Goal: Information Seeking & Learning: Learn about a topic

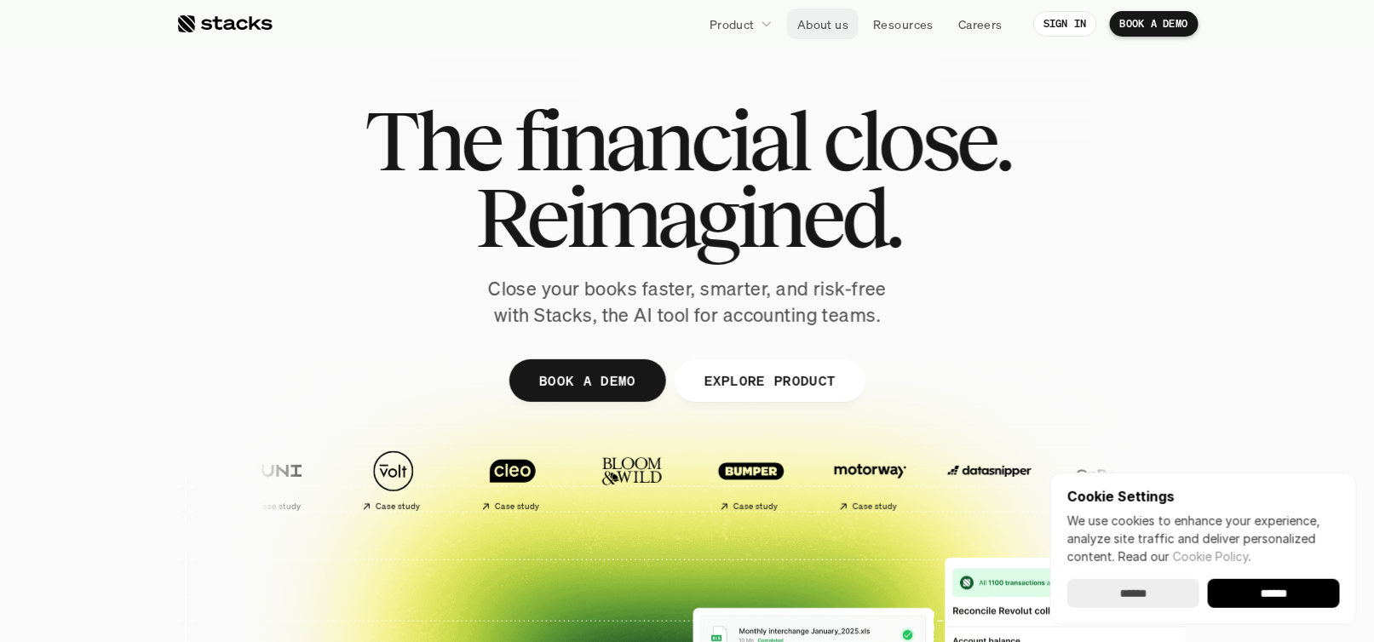
click at [820, 21] on p "About us" at bounding box center [822, 24] width 51 height 18
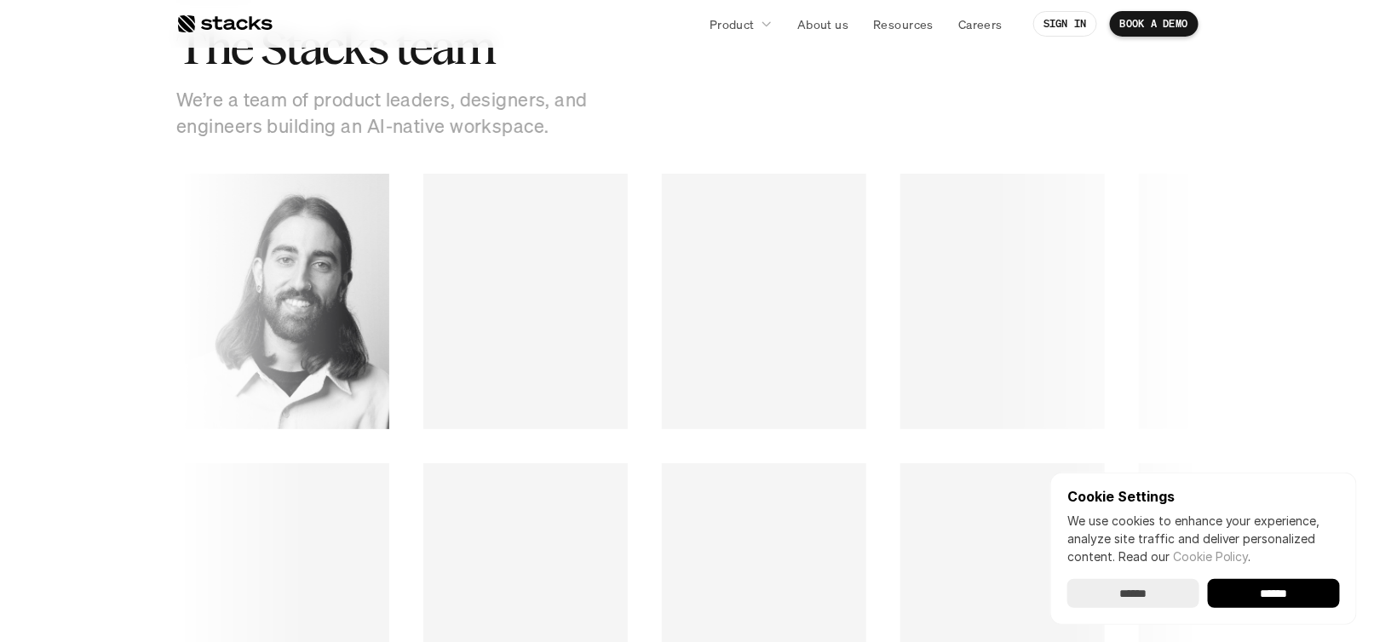
scroll to position [2385, 0]
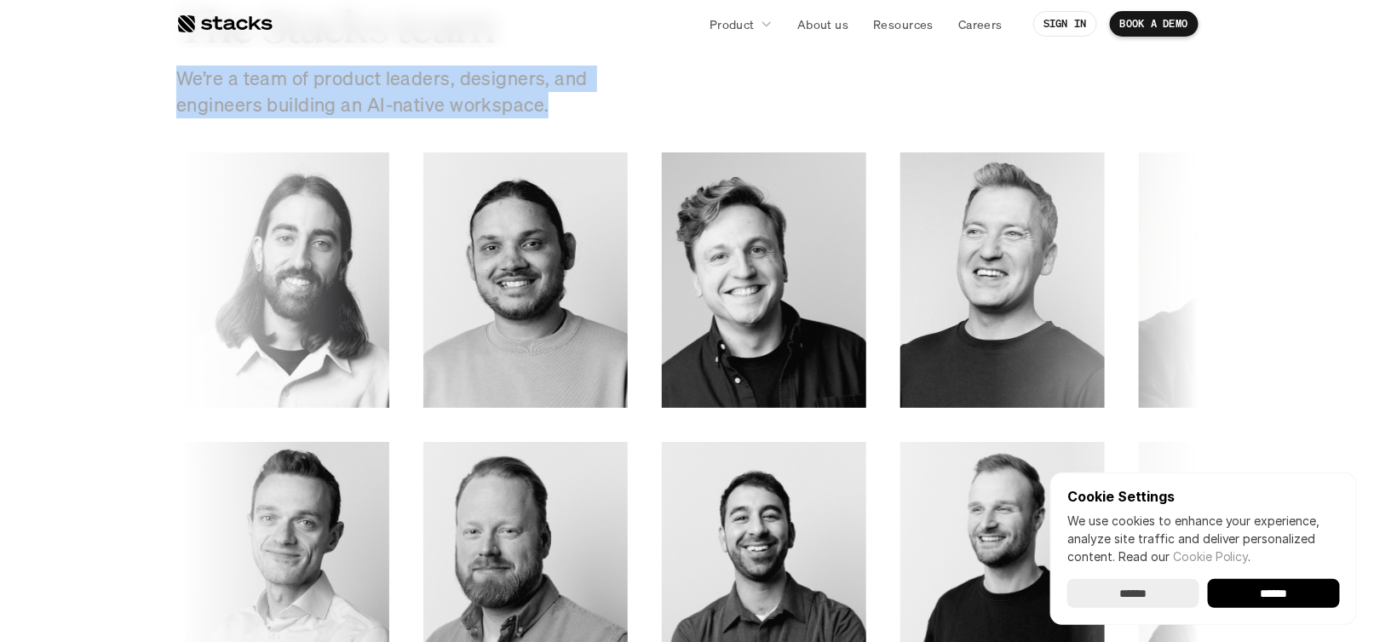
drag, startPoint x: 577, startPoint y: 100, endPoint x: 175, endPoint y: 66, distance: 403.6
click at [175, 66] on section "OUR TEAM The Stacks team We’re a team of product leaders, designers, and engine…" at bounding box center [687, 328] width 1374 height 910
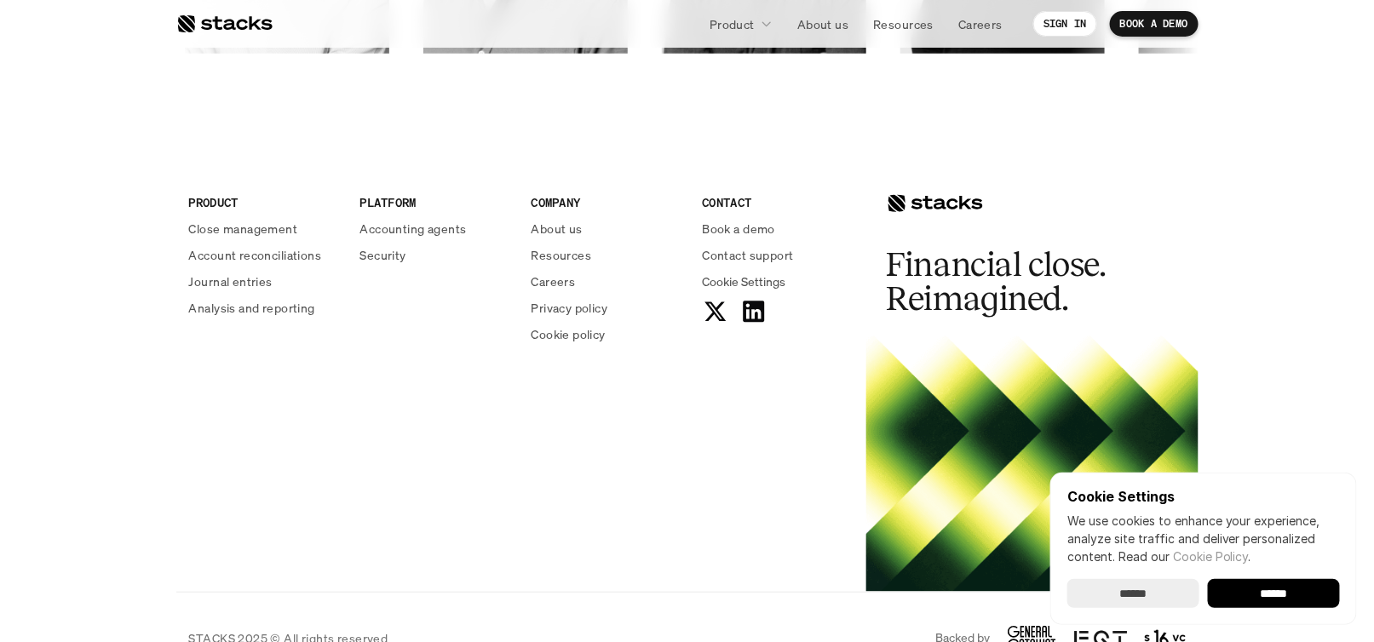
scroll to position [3072, 0]
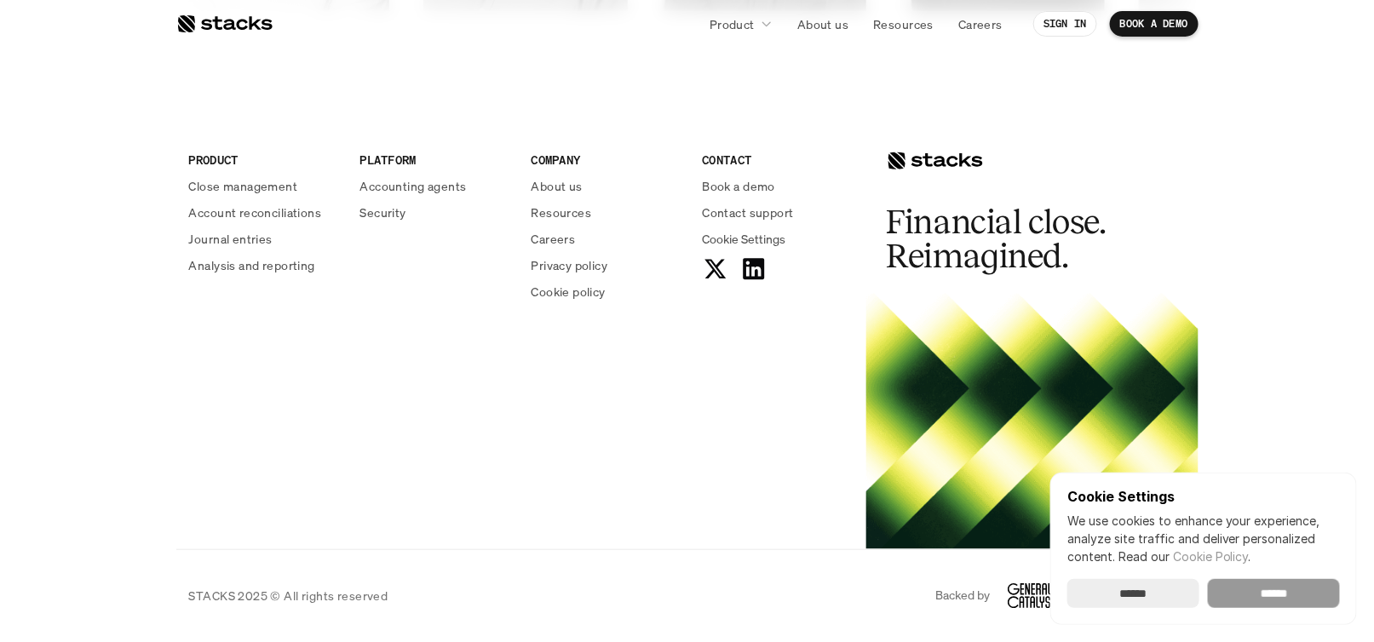
click at [1272, 593] on input "******" at bounding box center [1274, 593] width 132 height 29
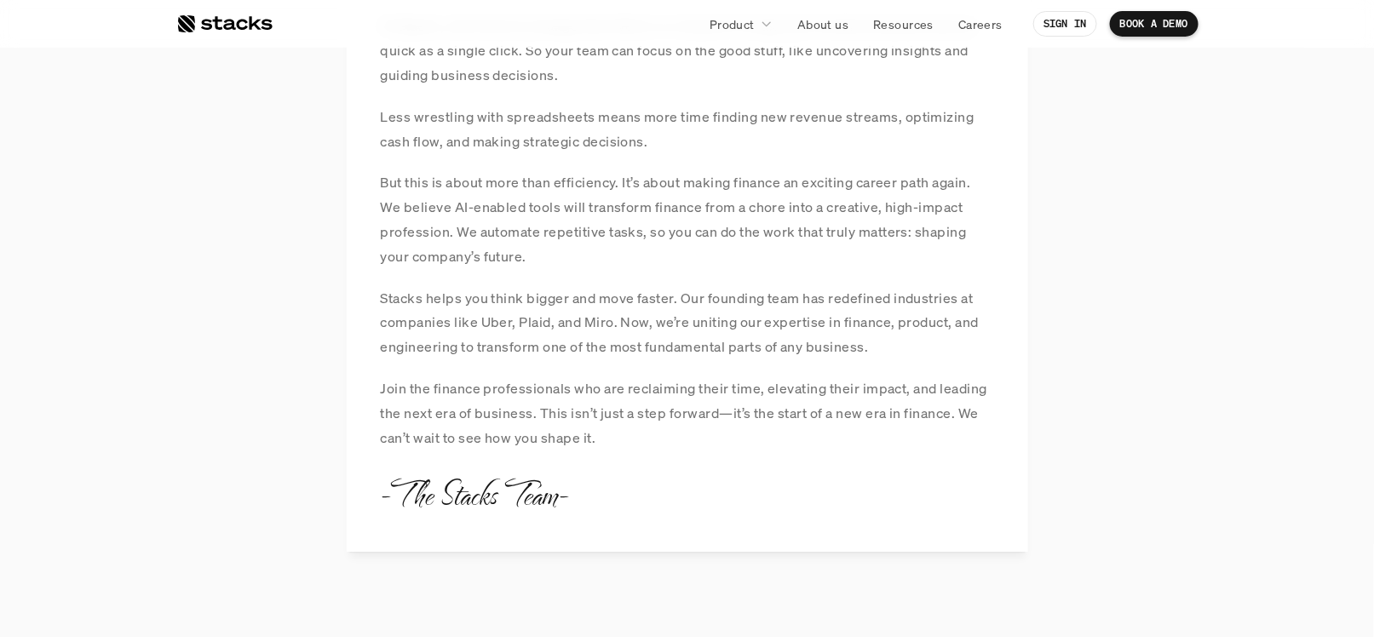
scroll to position [1198, 0]
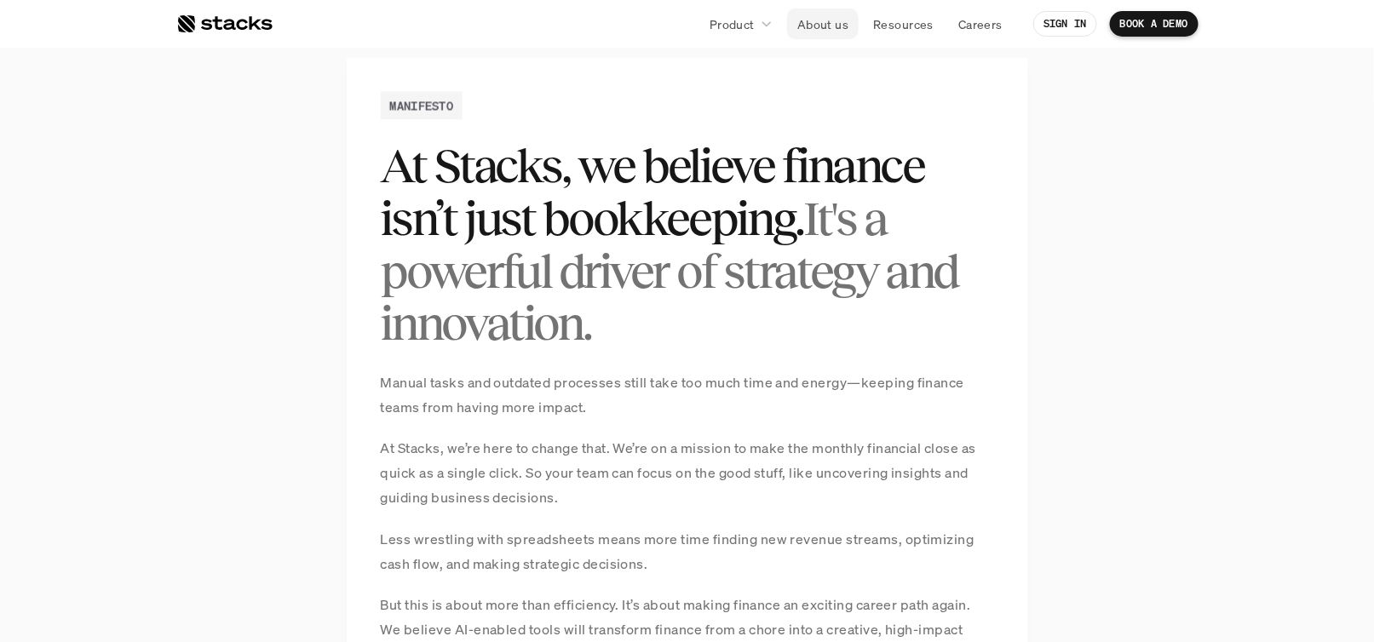
click at [843, 23] on p "About us" at bounding box center [822, 24] width 51 height 18
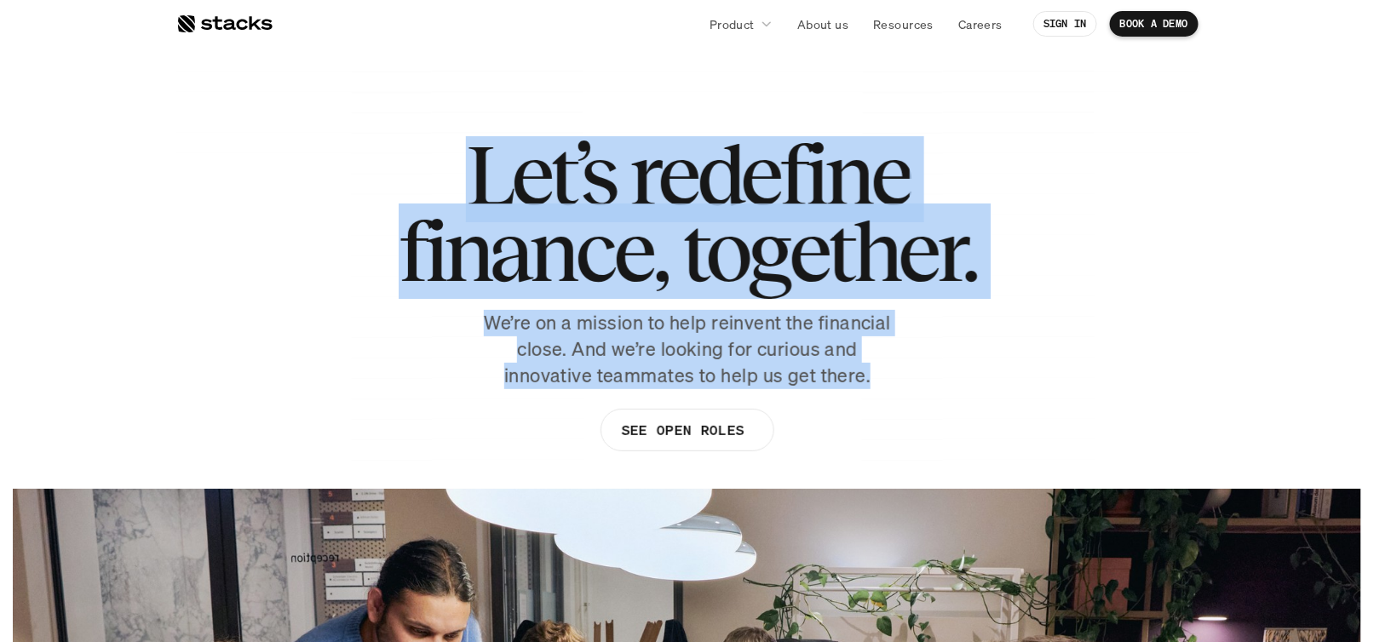
drag, startPoint x: 911, startPoint y: 382, endPoint x: 421, endPoint y: 133, distance: 549.4
click at [421, 133] on div "Let’s redefine finance, together. We’re on a mission to help reinvent the finan…" at bounding box center [687, 268] width 1022 height 400
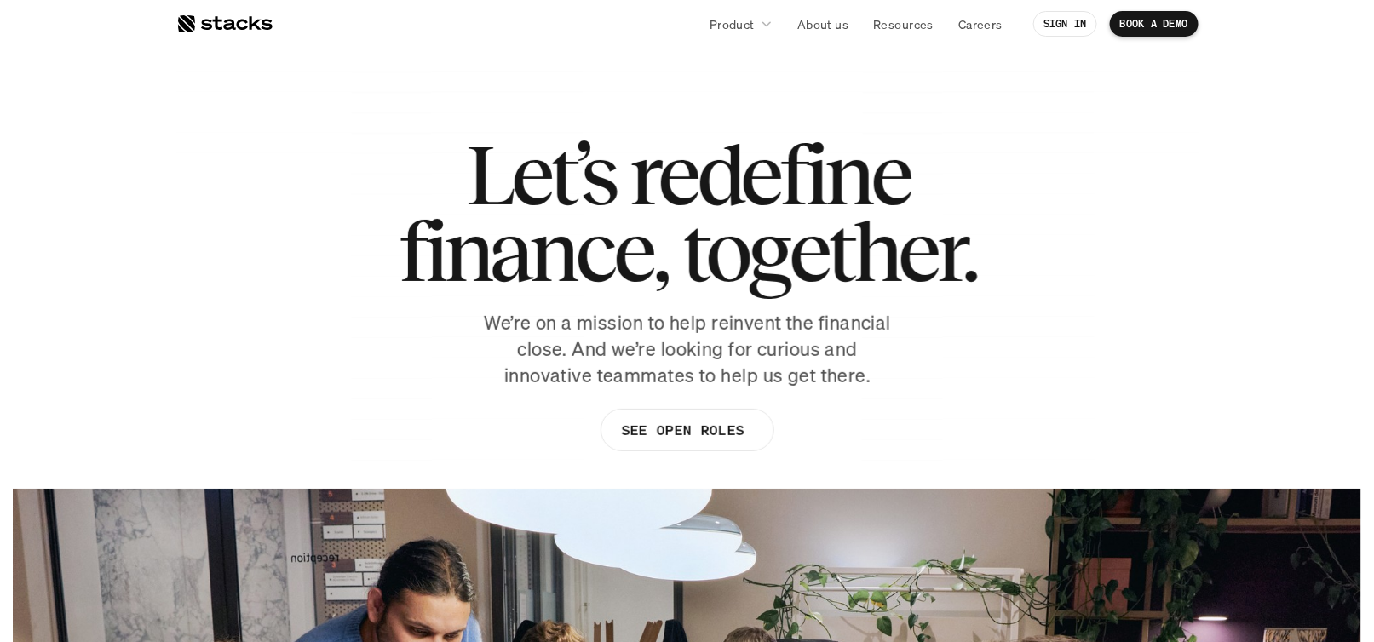
drag, startPoint x: 279, startPoint y: 22, endPoint x: 164, endPoint y: 26, distance: 115.1
click at [160, 30] on nav "Product About us Resources Careers SIGN IN BOOK A DEMO" at bounding box center [687, 24] width 1374 height 48
click at [823, 20] on p "About us" at bounding box center [822, 24] width 51 height 18
click at [972, 26] on p "Careers" at bounding box center [980, 24] width 44 height 18
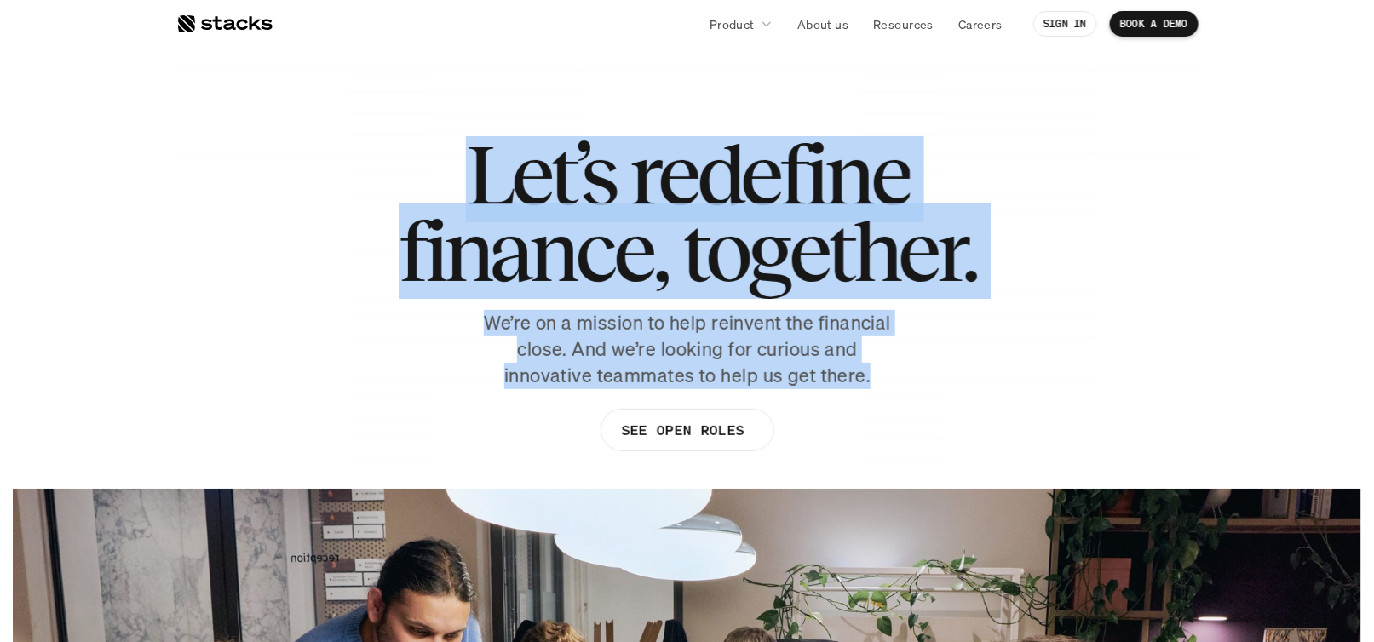
drag, startPoint x: 872, startPoint y: 385, endPoint x: 421, endPoint y: 151, distance: 508.7
click at [421, 151] on div "Let’s redefine finance, together. We’re on a mission to help reinvent the finan…" at bounding box center [687, 302] width 1022 height 332
click at [421, 151] on h1 "Let’s redefine finance, together." at bounding box center [688, 212] width 578 height 153
drag, startPoint x: 422, startPoint y: 141, endPoint x: 889, endPoint y: 367, distance: 518.9
click at [889, 367] on div "Let’s redefine finance, together. We’re on a mission to help reinvent the finan…" at bounding box center [687, 302] width 1022 height 332
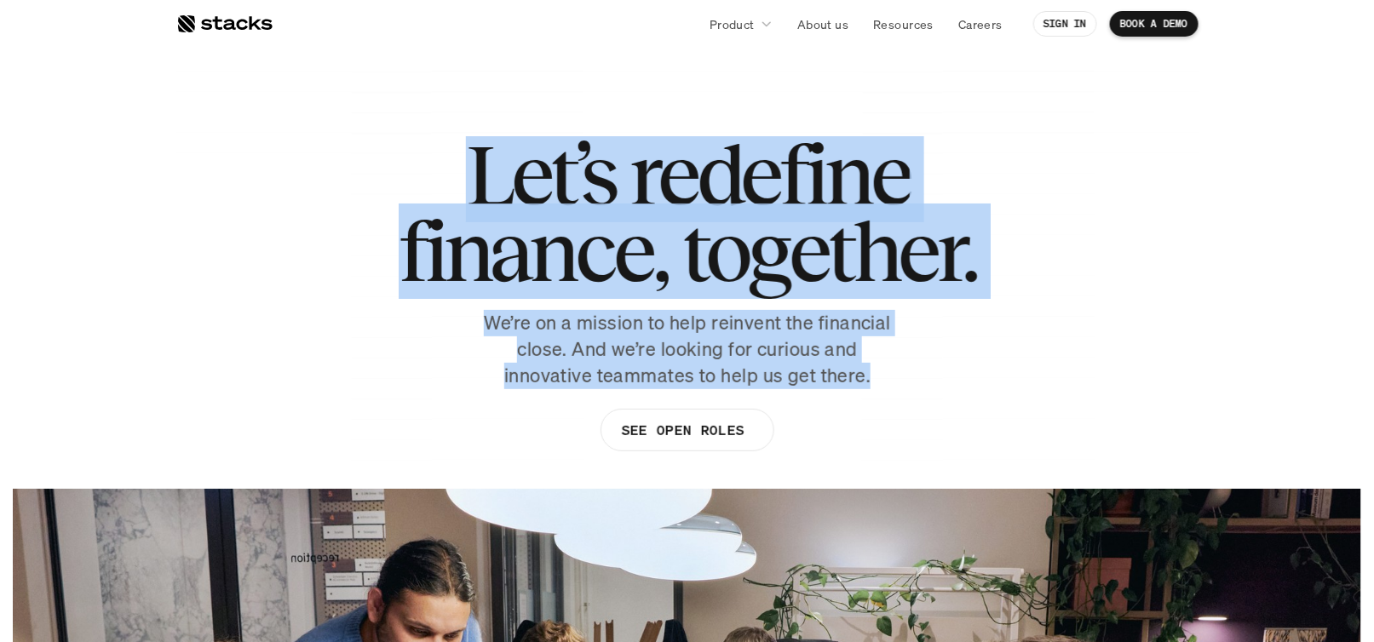
click at [889, 367] on p "We’re on a mission to help reinvent the financial close. And we’re looking for …" at bounding box center [688, 349] width 426 height 78
drag, startPoint x: 794, startPoint y: 358, endPoint x: 423, endPoint y: 103, distance: 449.7
click at [423, 103] on div "Let’s redefine finance, together. We’re on a mission to help reinvent the finan…" at bounding box center [687, 268] width 1022 height 400
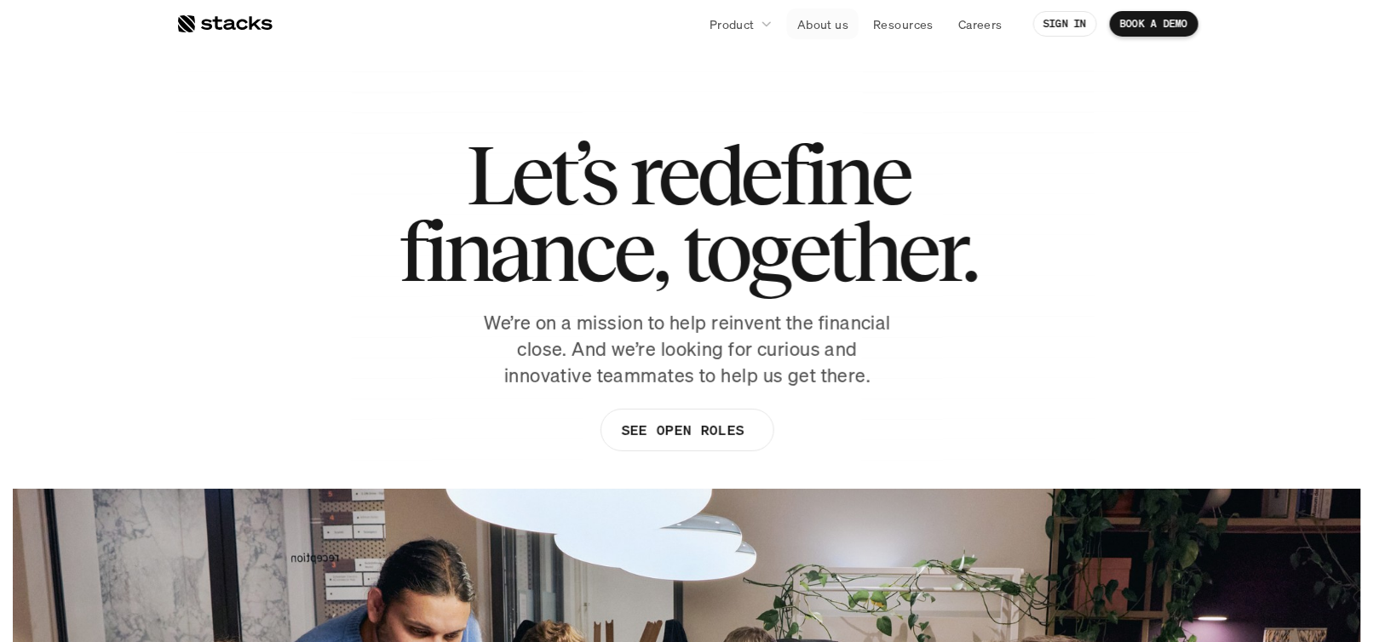
click at [809, 2] on nav "Product About us Resources Careers SIGN IN BOOK A DEMO" at bounding box center [687, 24] width 1374 height 48
click at [826, 23] on p "About us" at bounding box center [822, 24] width 51 height 18
drag, startPoint x: 376, startPoint y: 376, endPoint x: 376, endPoint y: 193, distance: 182.3
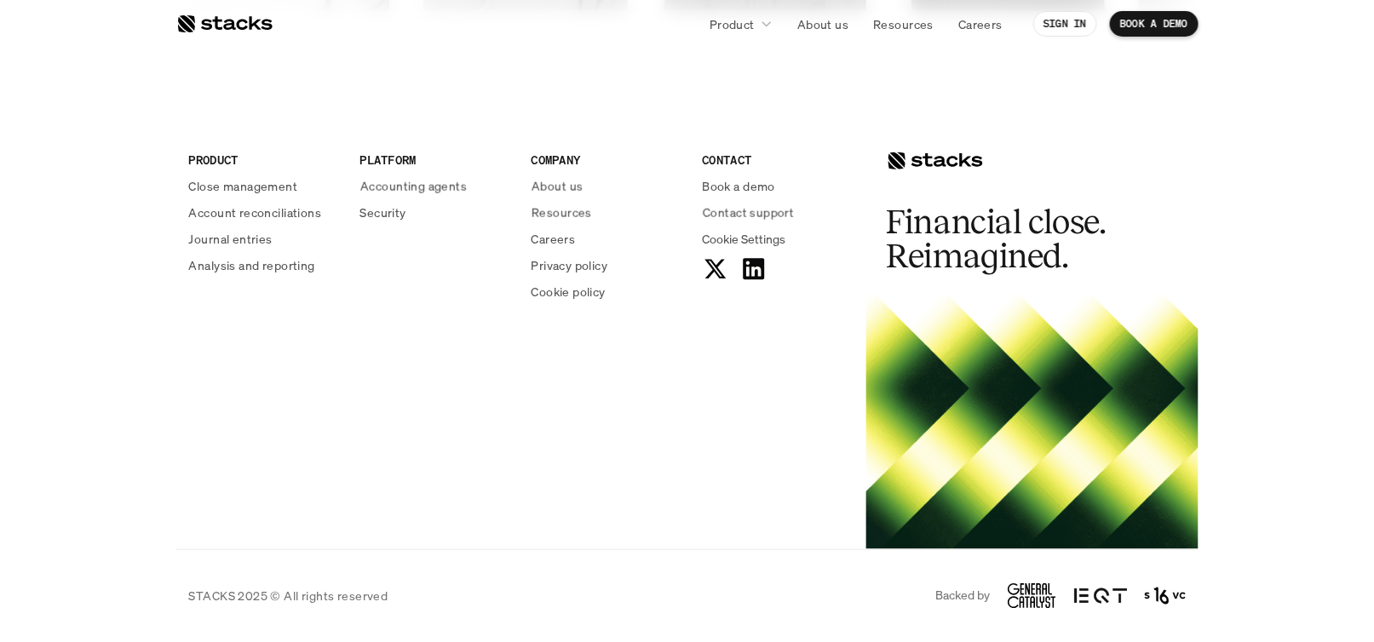
drag, startPoint x: 373, startPoint y: 191, endPoint x: 310, endPoint y: 564, distance: 378.4
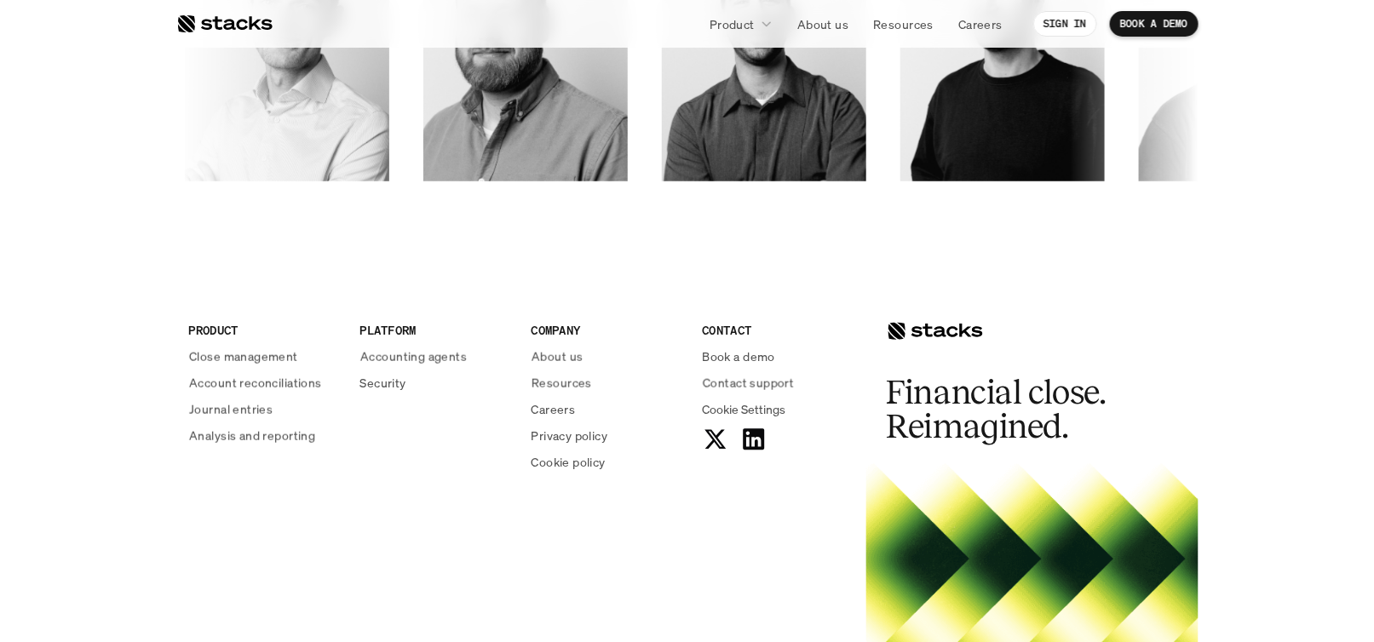
scroll to position [2305, 0]
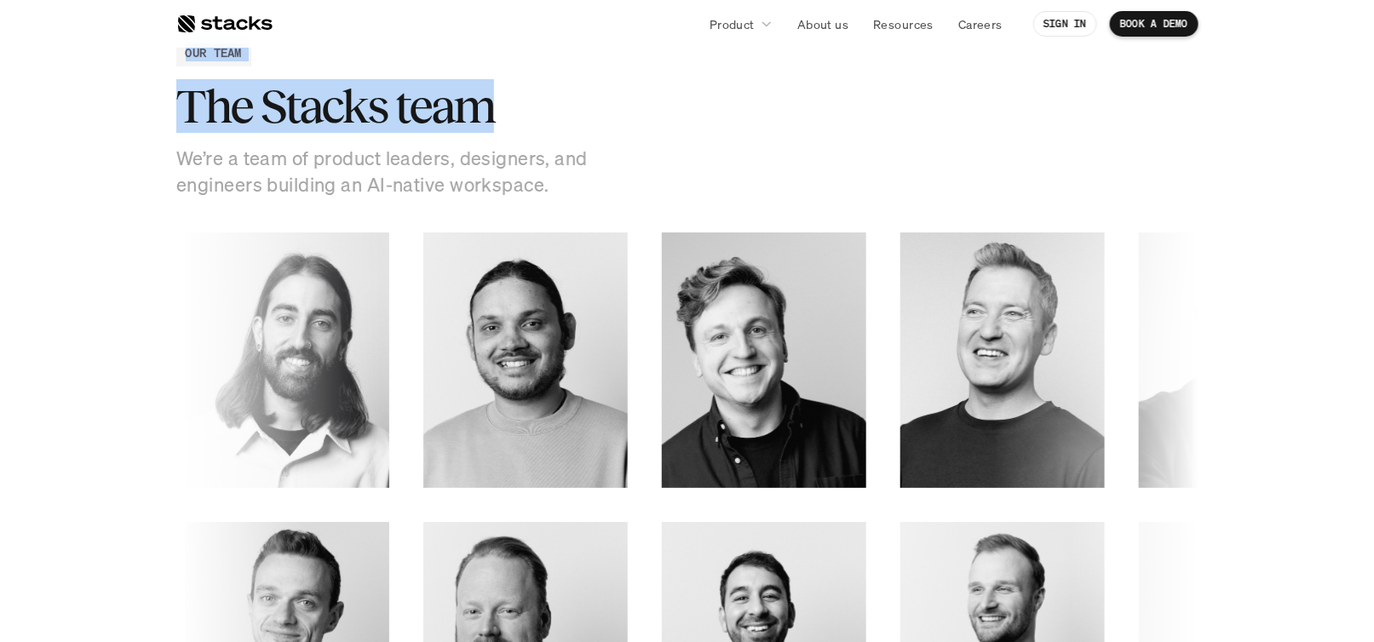
drag, startPoint x: 517, startPoint y: 197, endPoint x: 179, endPoint y: 64, distance: 363.4
click at [179, 64] on div "OUR TEAM The Stacks team We’re a team of product leaders, designers, and engine…" at bounding box center [687, 407] width 1022 height 739
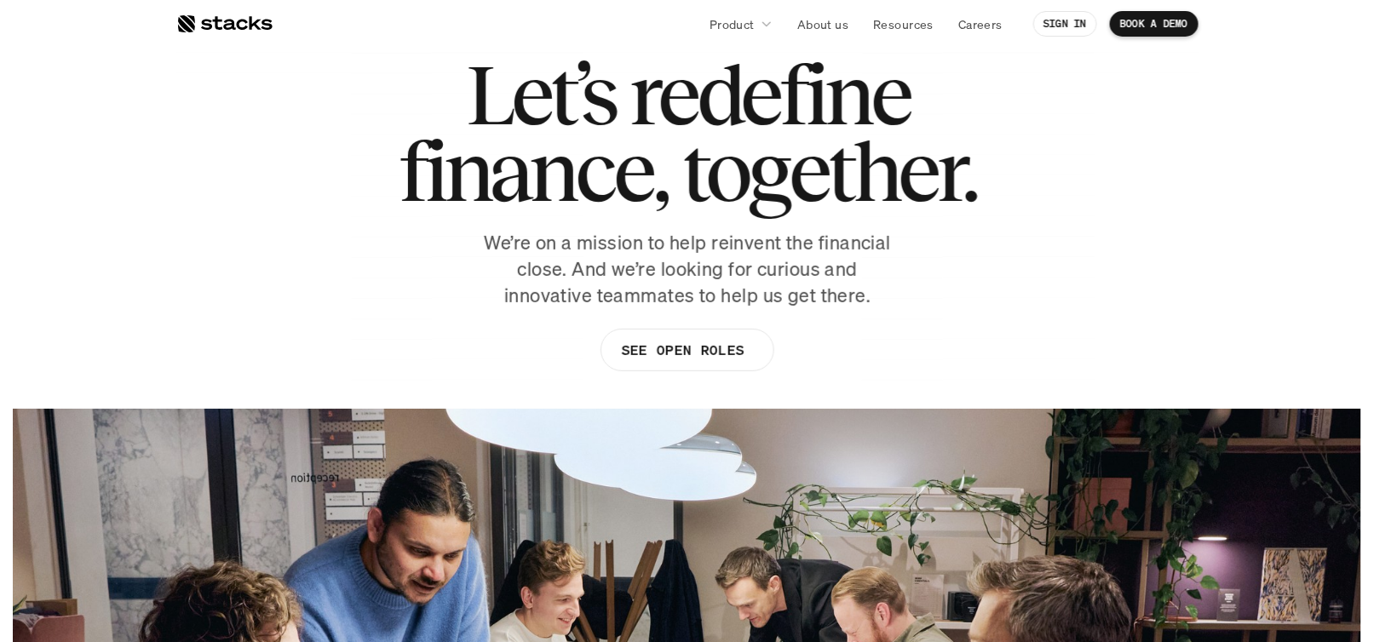
scroll to position [0, 0]
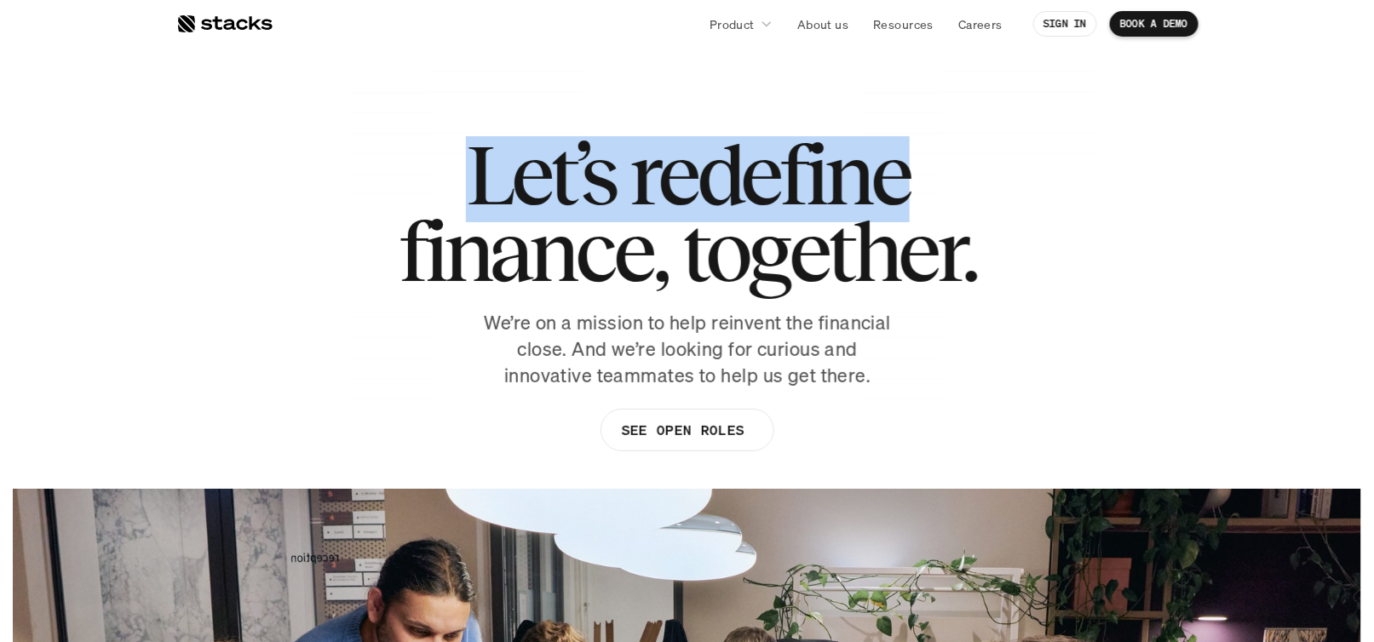
drag, startPoint x: 167, startPoint y: 133, endPoint x: 926, endPoint y: 171, distance: 760.0
click at [938, 195] on section "Let’s redefine finance, together. We’re on a mission to help reinvent the finan…" at bounding box center [687, 585] width 1374 height 1171
click at [834, 28] on p "About us" at bounding box center [822, 24] width 51 height 18
click at [828, 24] on p "About us" at bounding box center [822, 24] width 51 height 18
